Goal: Ask a question

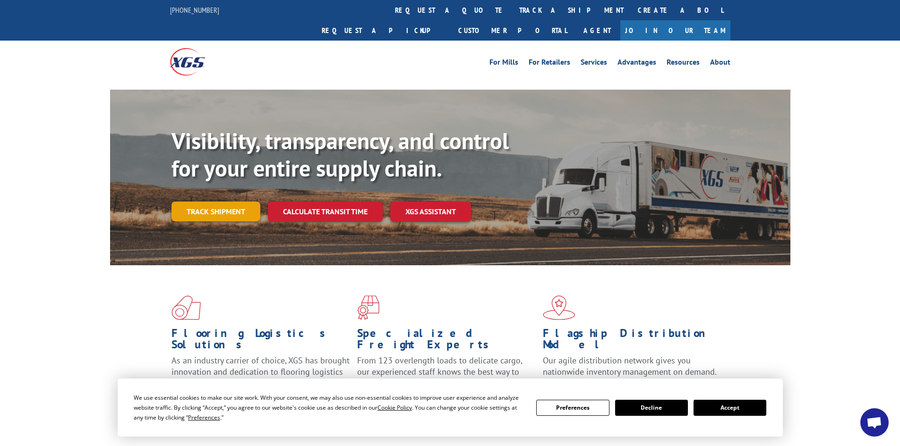
click at [224, 202] on link "Track shipment" at bounding box center [215, 212] width 89 height 20
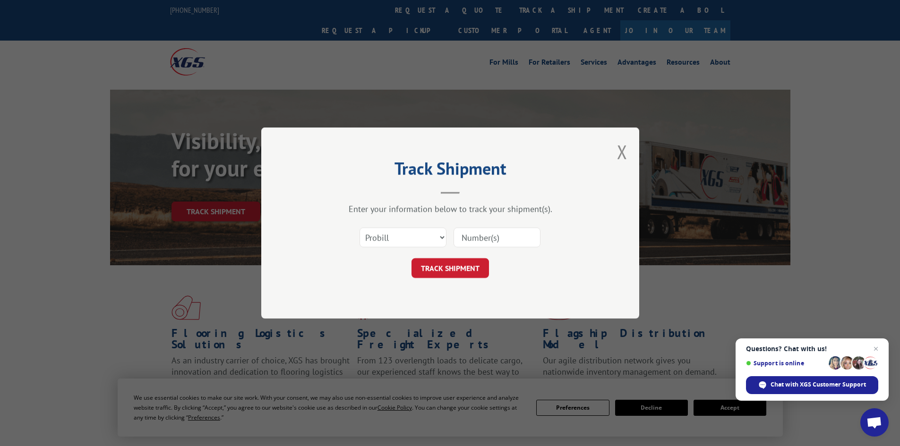
click at [482, 236] on input at bounding box center [496, 238] width 87 height 20
paste input "16928618"
type input "16928618"
click at [469, 264] on button "TRACK SHIPMENT" at bounding box center [449, 268] width 77 height 20
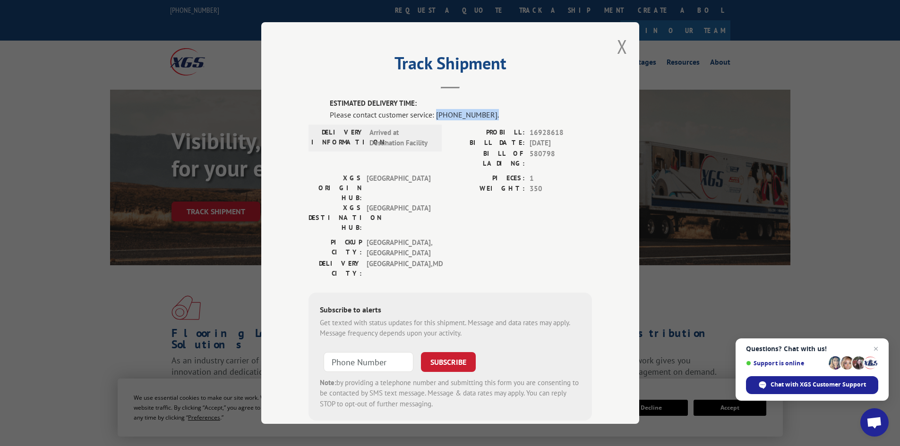
drag, startPoint x: 493, startPoint y: 115, endPoint x: 433, endPoint y: 115, distance: 60.9
click at [433, 115] on div "Please contact customer service: [PHONE_NUMBER]." at bounding box center [461, 114] width 262 height 11
copy div "[PHONE_NUMBER]."
click at [833, 389] on span "Chat with XGS Customer Support" at bounding box center [817, 385] width 95 height 9
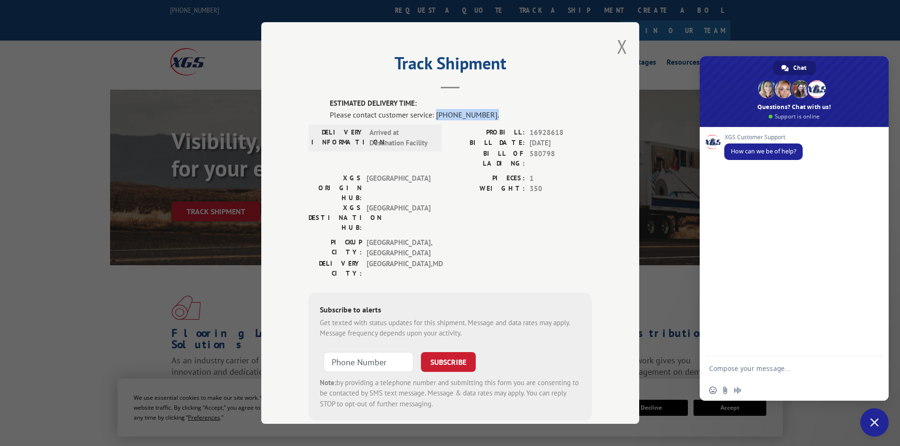
click at [771, 213] on div "XGS Customer Support How can we be of help?" at bounding box center [793, 242] width 189 height 230
click at [748, 364] on textarea "Compose your message..." at bounding box center [784, 369] width 151 height 24
click at [721, 329] on div "XGS Customer Support How can we be of help?" at bounding box center [793, 242] width 189 height 230
click at [723, 348] on div "XGS Customer Support How can we be of help?" at bounding box center [793, 242] width 189 height 230
click at [726, 170] on div "XGS Customer Support How can we be of help?" at bounding box center [793, 242] width 189 height 230
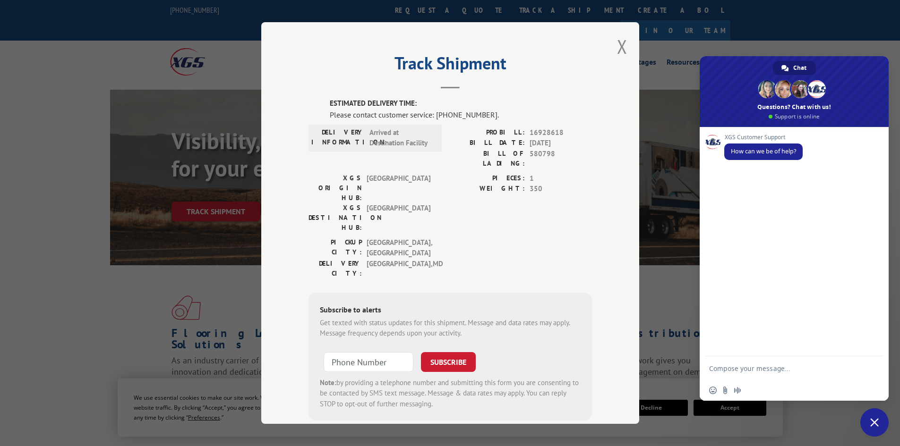
click at [742, 366] on textarea "Compose your message..." at bounding box center [784, 369] width 151 height 24
type textarea "where is package"
click at [877, 367] on span "Send" at bounding box center [872, 369] width 16 height 16
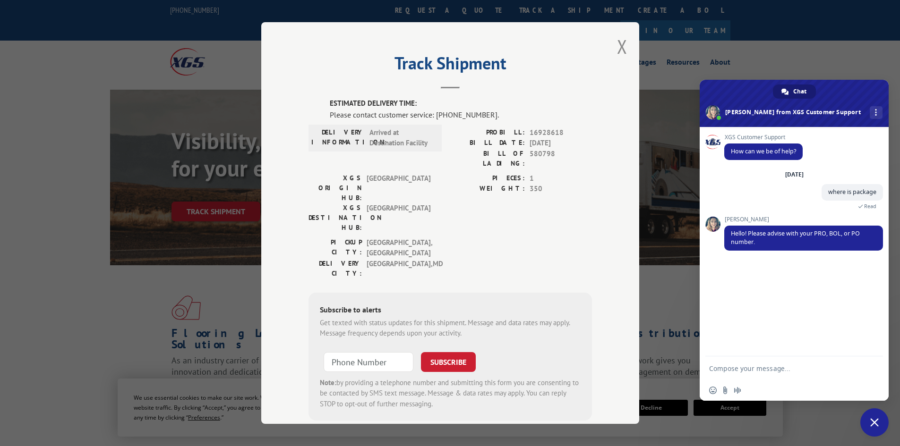
click at [720, 366] on textarea "Compose your message..." at bounding box center [784, 369] width 151 height 24
type textarea "16928618"
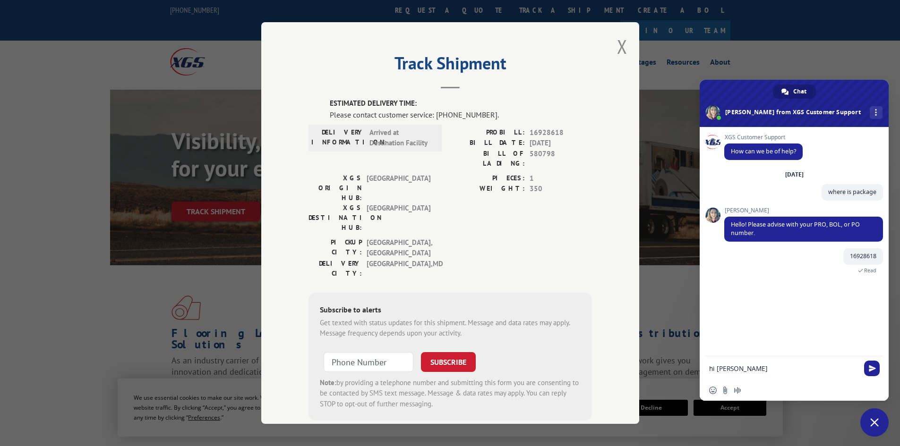
click at [713, 364] on textarea "hi [PERSON_NAME]" at bounding box center [784, 369] width 151 height 24
click at [752, 373] on textarea "Hi [PERSON_NAME]" at bounding box center [784, 369] width 151 height 24
type textarea "Hi [PERSON_NAME], Pro 16928618, Bol 580798"
click at [870, 364] on span "Send" at bounding box center [872, 369] width 16 height 16
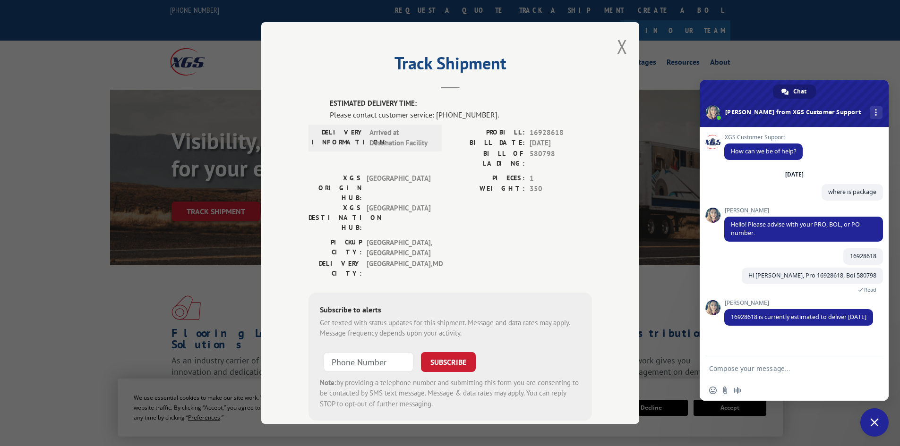
click at [764, 369] on textarea "Compose your message..." at bounding box center [784, 369] width 151 height 24
type textarea "Thank you for your help."
click at [876, 366] on span "Send" at bounding box center [872, 369] width 16 height 16
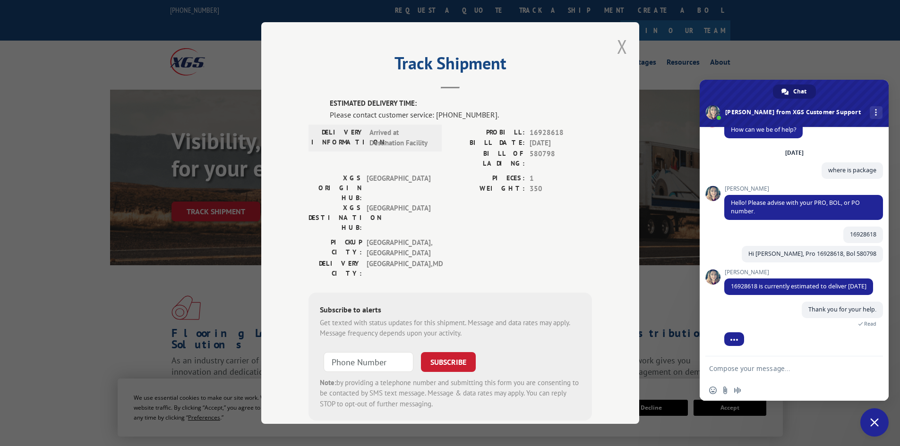
scroll to position [52, 0]
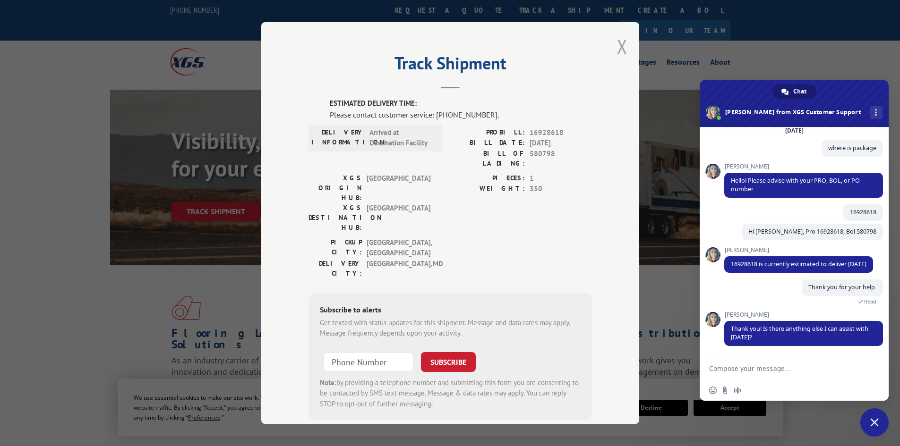
click at [619, 46] on button "Close modal" at bounding box center [622, 46] width 10 height 25
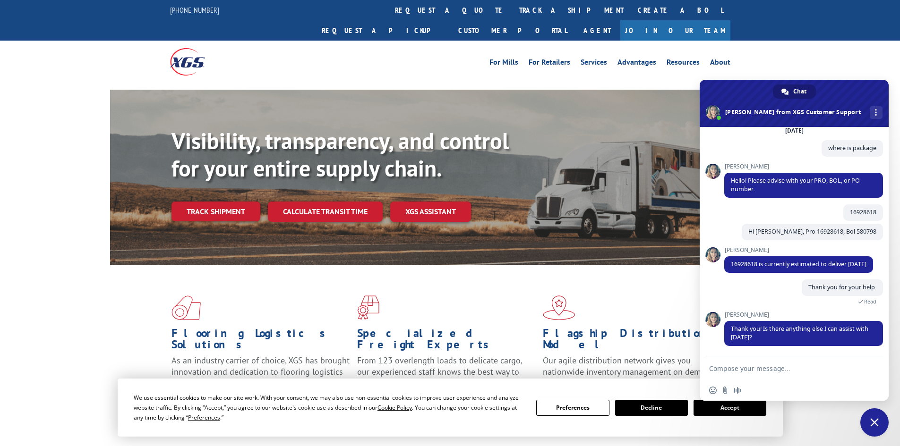
click at [730, 362] on textarea "Compose your message..." at bounding box center [784, 369] width 151 height 24
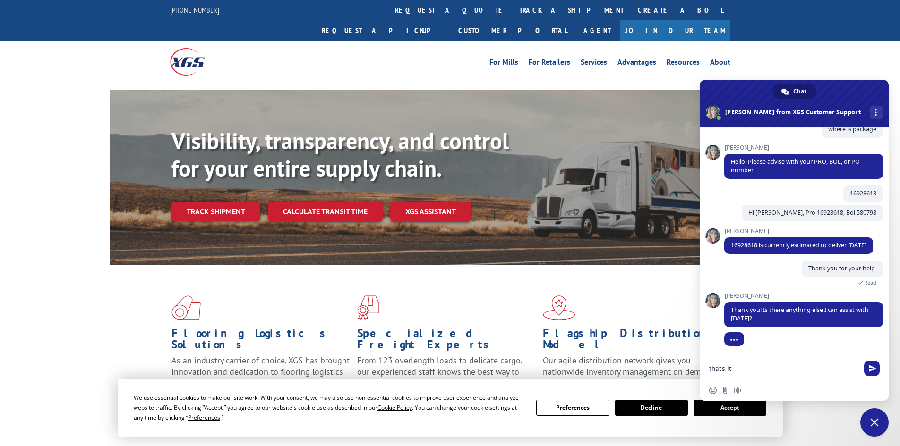
click at [712, 370] on textarea "thats it" at bounding box center [784, 369] width 151 height 24
type textarea "Thats it"
click at [871, 420] on span "Close chat" at bounding box center [874, 422] width 9 height 9
